Goal: Task Accomplishment & Management: Use online tool/utility

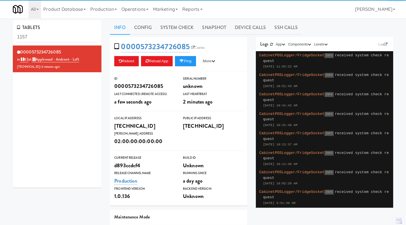
click at [134, 9] on link "Operations" at bounding box center [135, 9] width 32 height 18
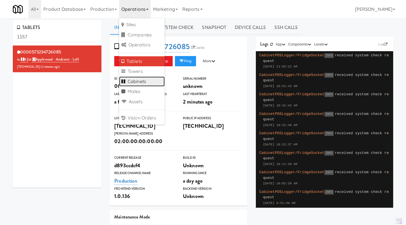
click at [137, 85] on link "Cabinets" at bounding box center [142, 82] width 46 height 10
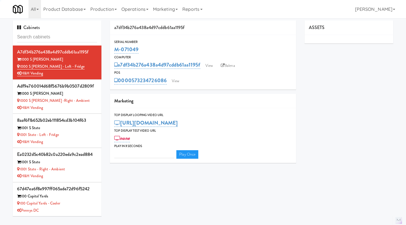
type input "3"
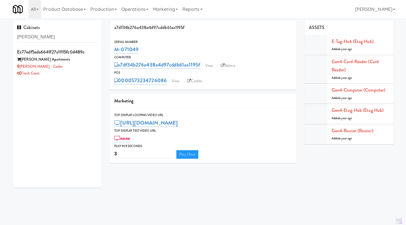
type input "[PERSON_NAME]"
drag, startPoint x: 55, startPoint y: 44, endPoint x: 63, endPoint y: 63, distance: 20.0
click at [63, 63] on div "[PERSON_NAME] Apartments" at bounding box center [57, 59] width 80 height 7
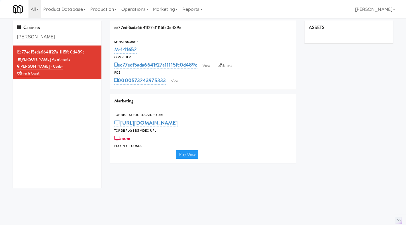
type input "3"
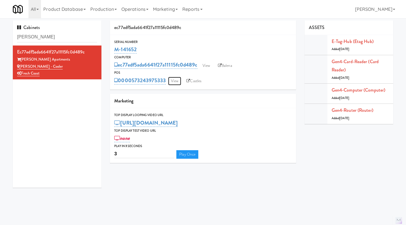
click at [179, 81] on link "View" at bounding box center [174, 81] width 13 height 9
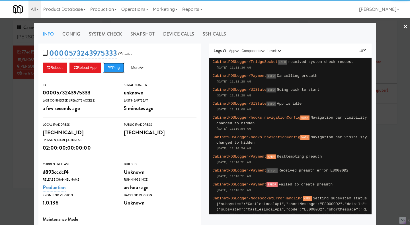
click at [116, 69] on button "Ping" at bounding box center [113, 68] width 21 height 10
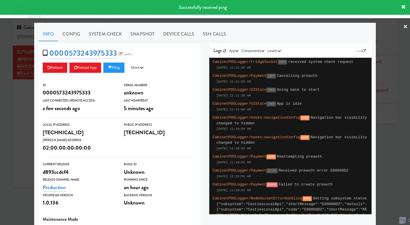
click at [99, 29] on link "System Check" at bounding box center [106, 34] width 42 height 14
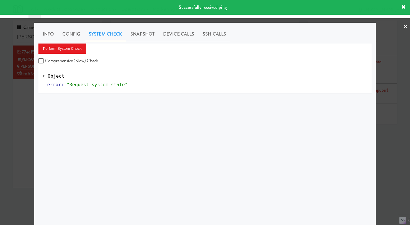
click at [84, 61] on label "Comprehensive (Slow) Check" at bounding box center [68, 61] width 60 height 9
click at [45, 61] on input "Comprehensive (Slow) Check" at bounding box center [41, 61] width 7 height 5
checkbox input "true"
click at [75, 49] on button "Perform System Check" at bounding box center [62, 49] width 48 height 10
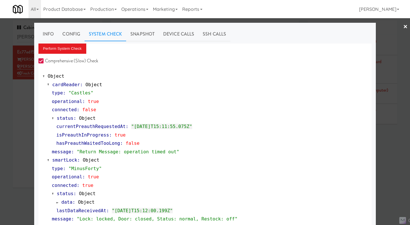
click at [150, 33] on link "Snapshot" at bounding box center [142, 34] width 33 height 14
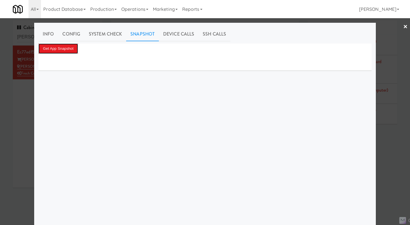
click at [68, 47] on button "Get App Snapshot" at bounding box center [58, 49] width 40 height 10
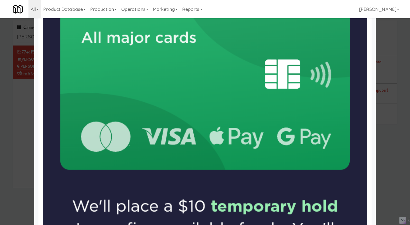
scroll to position [200, 0]
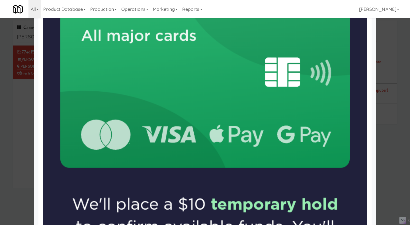
click at [15, 119] on div at bounding box center [205, 112] width 410 height 225
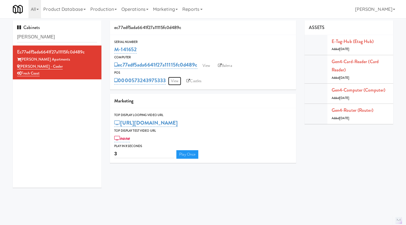
click at [179, 77] on link "View" at bounding box center [174, 81] width 13 height 9
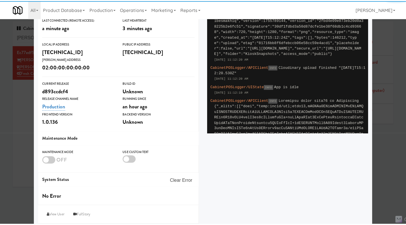
scroll to position [85, 0]
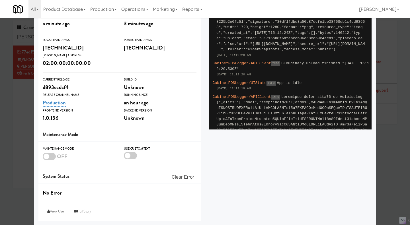
click at [21, 127] on div at bounding box center [205, 112] width 410 height 225
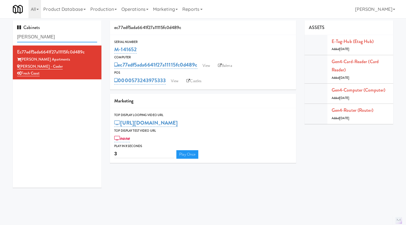
click at [48, 35] on input "[PERSON_NAME]" at bounding box center [57, 37] width 80 height 11
